Goal: Information Seeking & Learning: Find specific fact

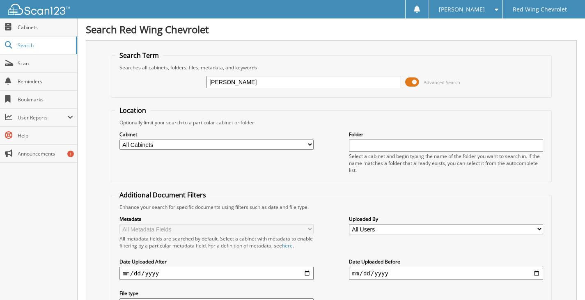
type input "[PERSON_NAME]"
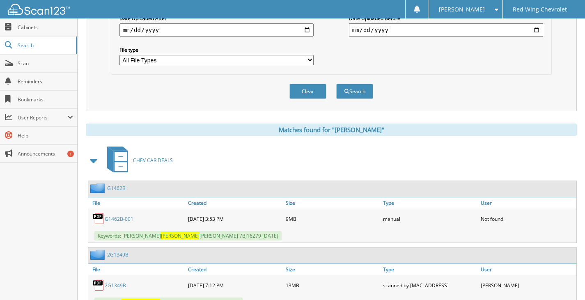
scroll to position [370, 0]
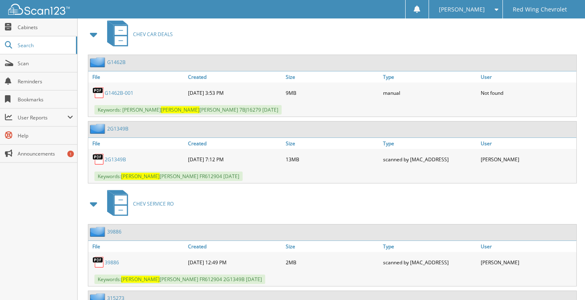
click at [114, 158] on link "2G1349B" at bounding box center [115, 159] width 21 height 7
